Goal: Information Seeking & Learning: Check status

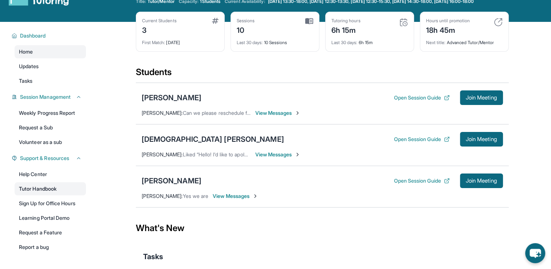
scroll to position [36, 0]
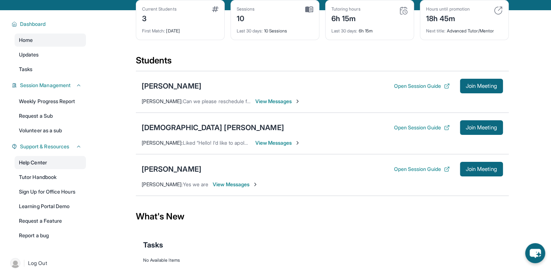
click at [45, 169] on link "Help Center" at bounding box center [50, 162] width 71 height 13
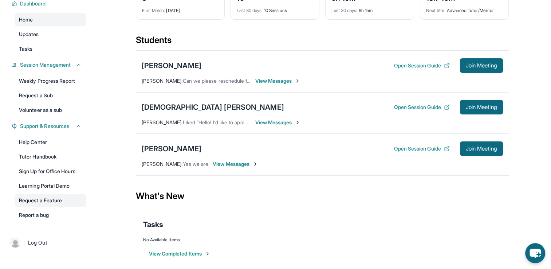
scroll to position [67, 0]
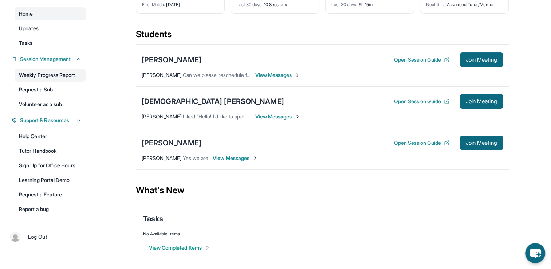
click at [48, 78] on link "Weekly Progress Report" at bounding box center [50, 75] width 71 height 13
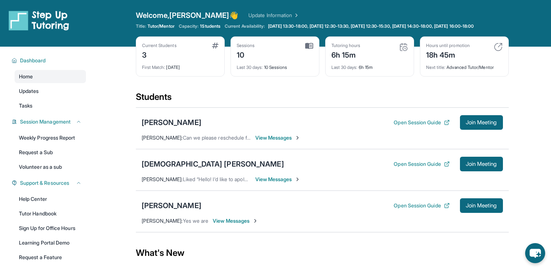
scroll to position [36, 0]
click at [355, 60] on div "6h 15m" at bounding box center [346, 54] width 29 height 12
click at [365, 69] on div "Last 30 days : 6h 15m" at bounding box center [370, 65] width 77 height 10
